Goal: Task Accomplishment & Management: Use online tool/utility

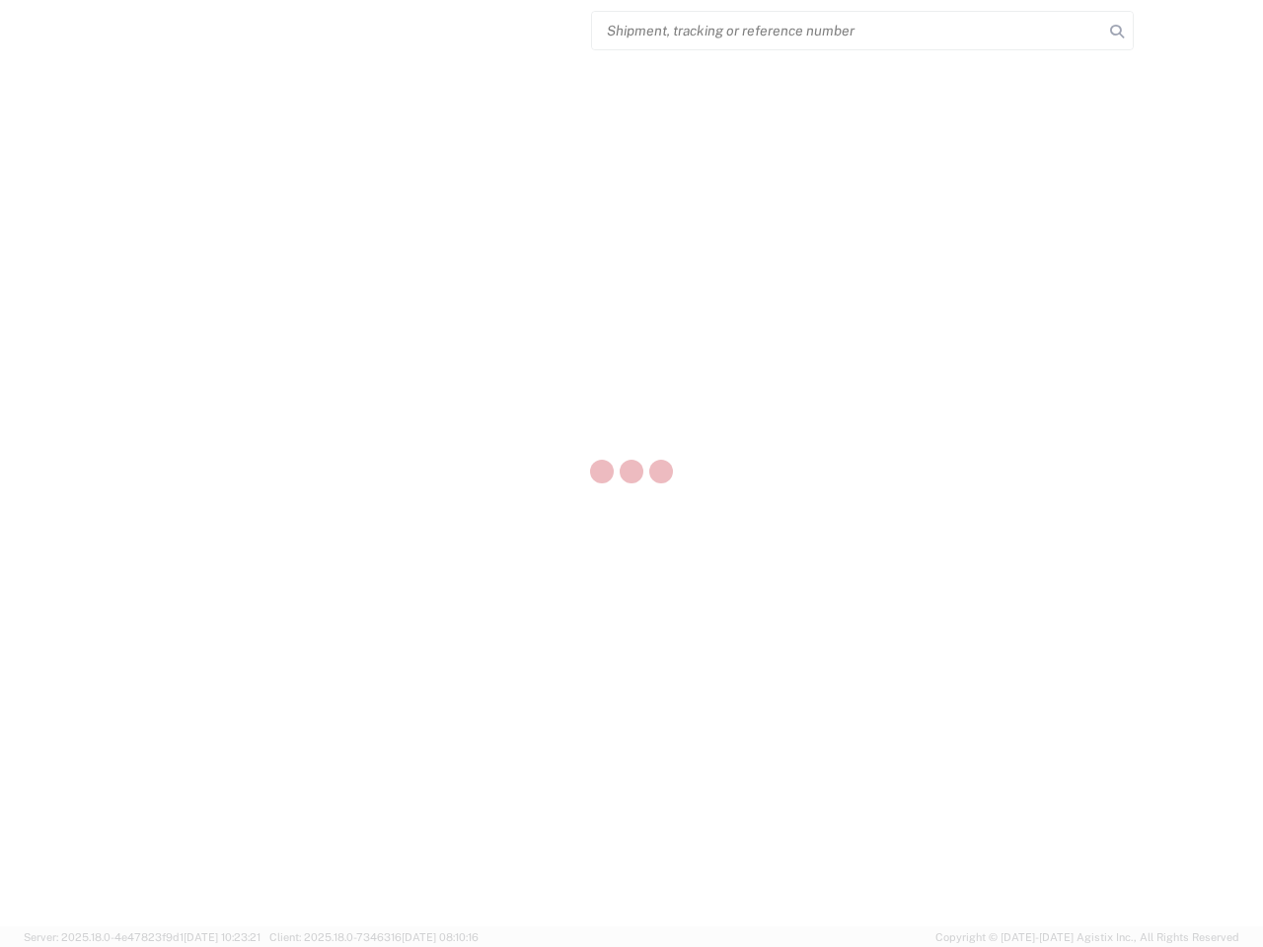
select select "US"
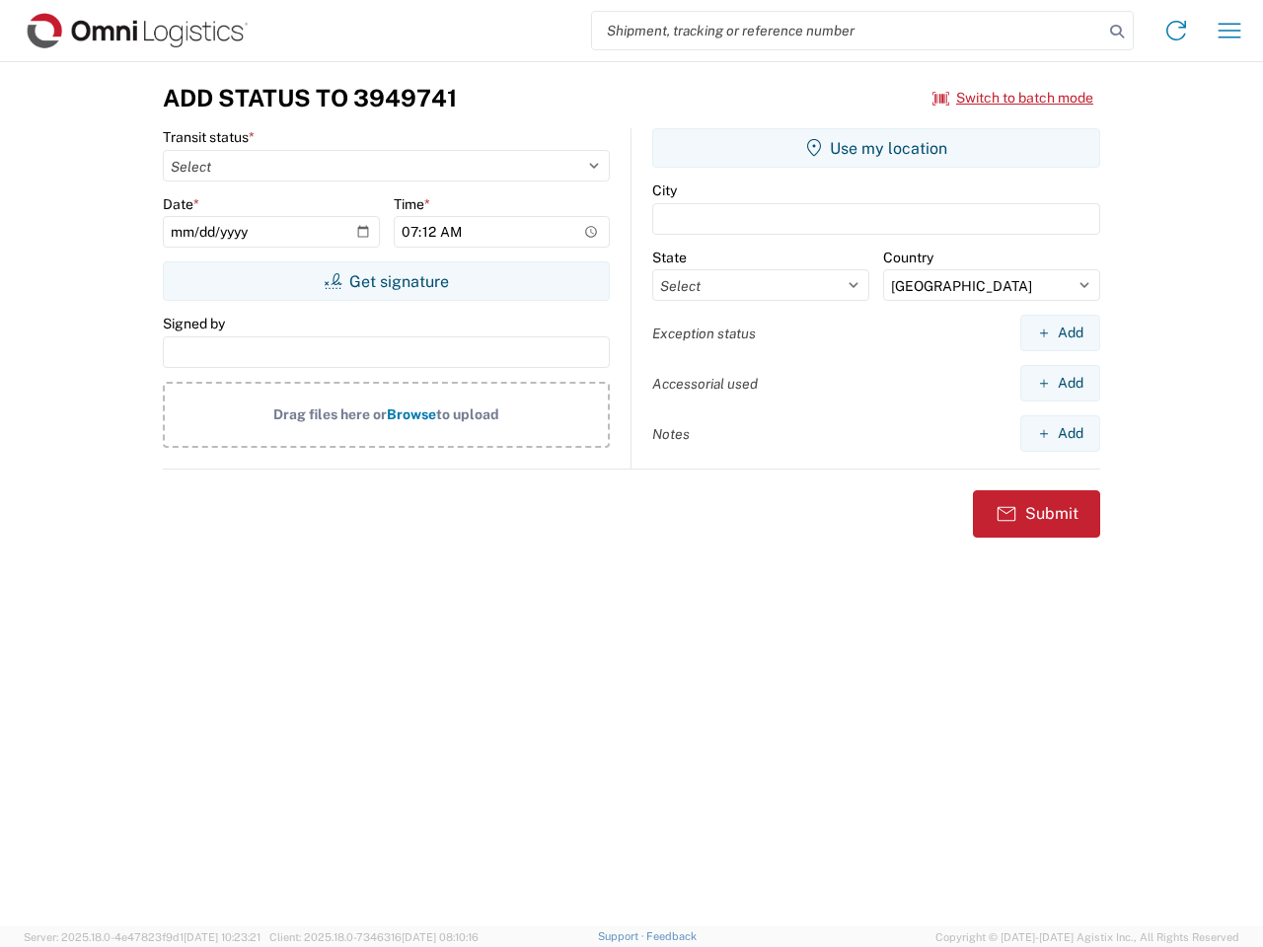
click at [848, 31] on input "search" at bounding box center [847, 30] width 511 height 37
click at [1117, 32] on icon at bounding box center [1117, 32] width 28 height 28
click at [1176, 31] on icon at bounding box center [1177, 31] width 32 height 32
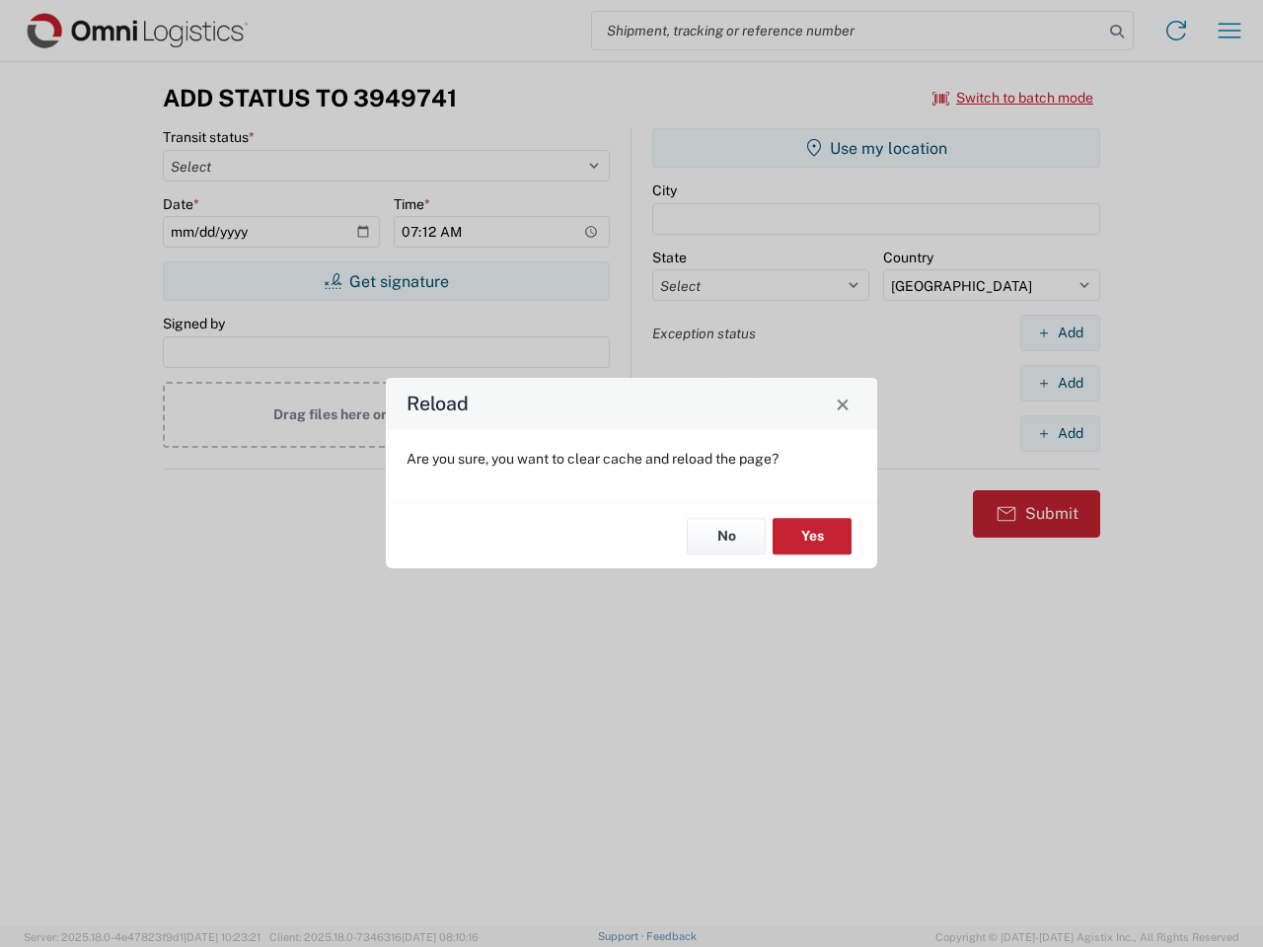
click at [1230, 31] on div "Reload Are you sure, you want to clear cache and reload the page? No Yes" at bounding box center [631, 473] width 1263 height 947
click at [1013, 98] on div "Reload Are you sure, you want to clear cache and reload the page? No Yes" at bounding box center [631, 473] width 1263 height 947
click at [386, 281] on div "Reload Are you sure, you want to clear cache and reload the page? No Yes" at bounding box center [631, 473] width 1263 height 947
click at [876, 148] on div "Reload Are you sure, you want to clear cache and reload the page? No Yes" at bounding box center [631, 473] width 1263 height 947
click at [1060, 333] on div "Reload Are you sure, you want to clear cache and reload the page? No Yes" at bounding box center [631, 473] width 1263 height 947
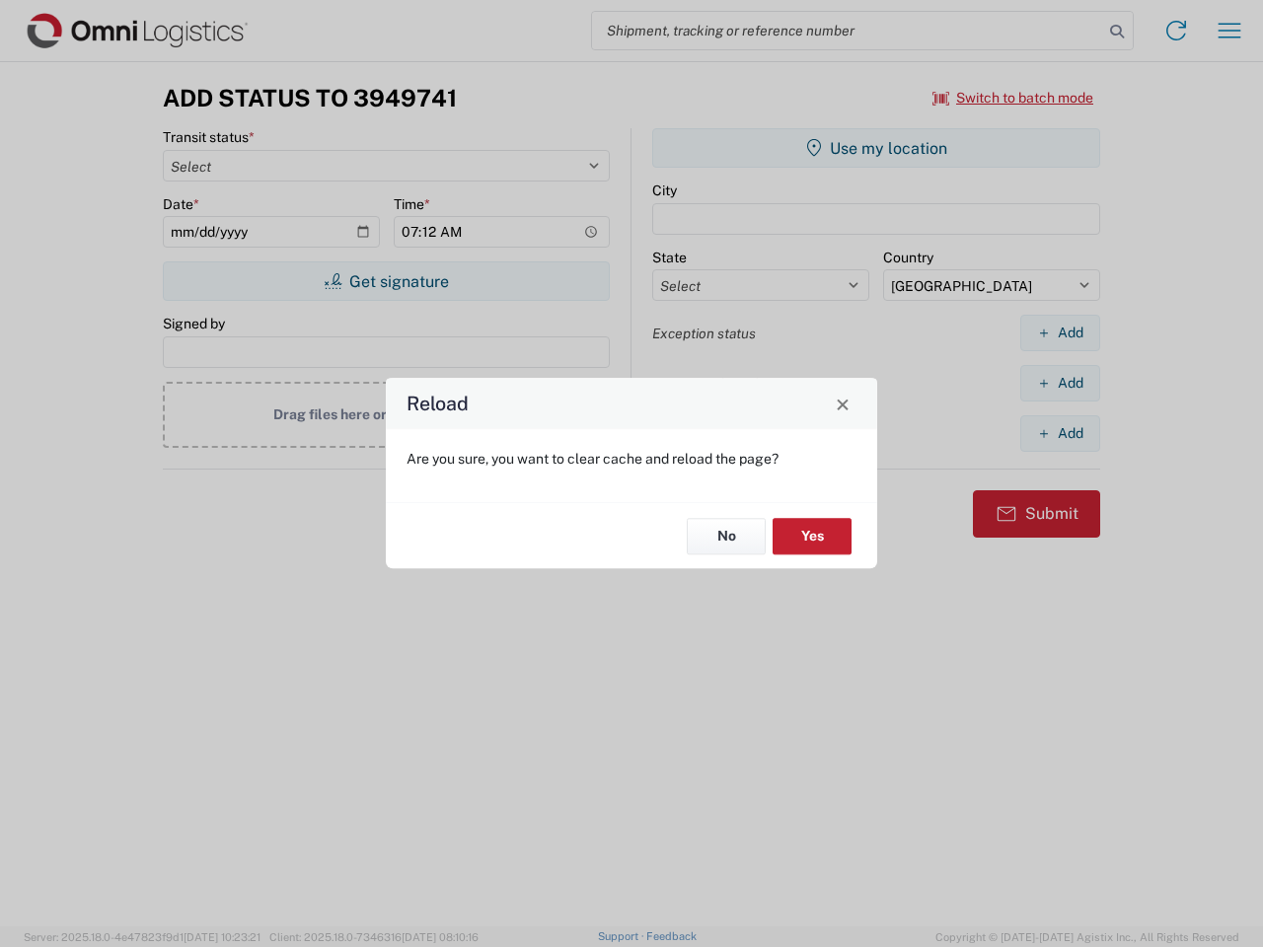
click at [1060, 383] on div "Reload Are you sure, you want to clear cache and reload the page? No Yes" at bounding box center [631, 473] width 1263 height 947
click at [1060, 433] on div "Reload Are you sure, you want to clear cache and reload the page? No Yes" at bounding box center [631, 473] width 1263 height 947
